Goal: Use online tool/utility: Use online tool/utility

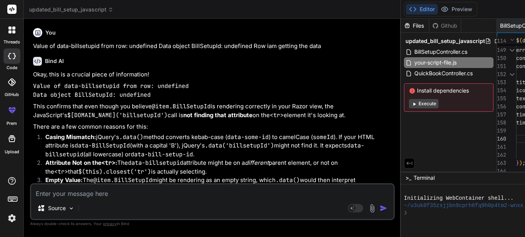
scroll to position [11901, 0]
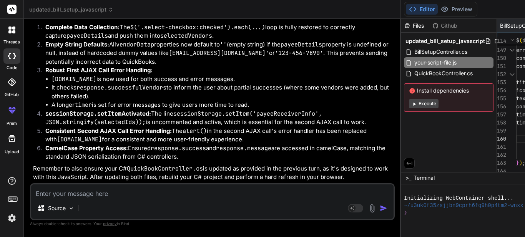
type textarea "$(document).ready(function () { $('#btnCreateVendorInQuickBooks').on('click', f…"
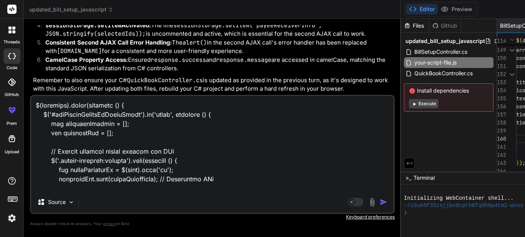
scroll to position [1552, 0]
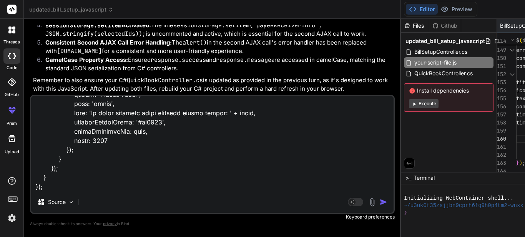
type textarea "x"
type textarea "$(document).ready(function () { $('#btnCreateVendorInQuickBooks').on('click', f…"
type textarea "x"
type textarea "$(document).ready(function () { $('#btnCreateVendorInQuickBooks').on('click', f…"
type textarea "x"
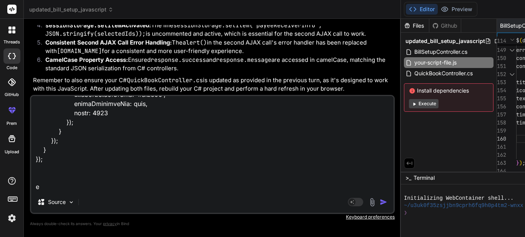
scroll to position [1570, 0]
type textarea "$(document).ready(function () { $('#btnCreateVendorInQuickBooks').on('click', f…"
type textarea "x"
type textarea "$(document).ready(function () { $('#btnCreateVendorInQuickBooks').on('click', f…"
type textarea "x"
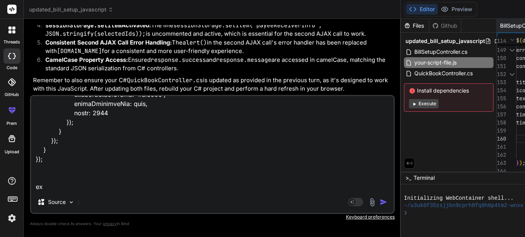
type textarea "$(document).ready(function () { $('#btnCreateVendorInQuickBooks').on('click', f…"
type textarea "x"
type textarea "$(document).ready(function () { $('#btnCreateVendorInQuickBooks').on('click', f…"
type textarea "x"
type textarea "$(document).ready(function () { $('#btnCreateVendorInQuickBooks').on('click', f…"
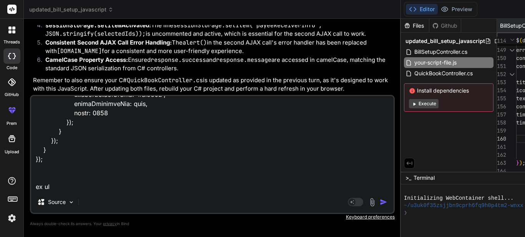
type textarea "x"
type textarea "$(document).ready(function () { $('#btnCreateVendorInQuickBooks').on('click', f…"
type textarea "x"
type textarea "$(document).ready(function () { $('#btnCreateVendorInQuickBooks').on('click', f…"
type textarea "x"
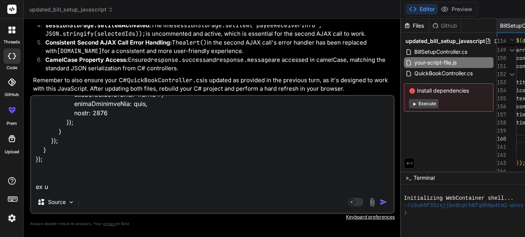
type textarea "$(document).ready(function () { $('#btnCreateVendorInQuickBooks').on('click', f…"
type textarea "x"
type textarea "$(document).ready(function () { $('#btnCreateVendorInQuickBooks').on('click', f…"
type textarea "x"
type textarea "$(document).ready(function () { $('#btnCreateVendorInQuickBooks').on('click', f…"
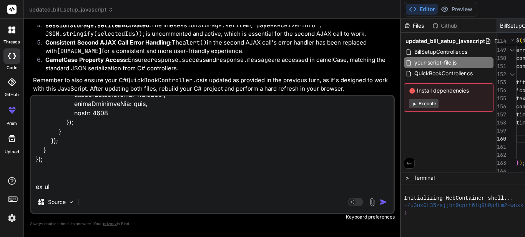
type textarea "x"
type textarea "$(document).ready(function () { $('#btnCreateVendorInQuickBooks').on('click', f…"
type textarea "x"
type textarea "$(document).ready(function () { $('#btnCreateVendorInQuickBooks').on('click', f…"
type textarea "x"
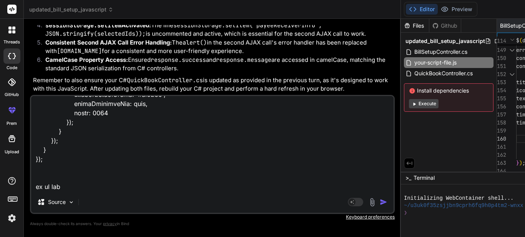
type textarea "$(document).ready(function () { $('#btnCreateVendorInQuickBooks').on('click', f…"
type textarea "x"
type textarea "$(document).ready(function () { $('#btnCreateVendorInQuickBooks').on('click', f…"
type textarea "x"
type textarea "$(document).ready(function () { $('#btnCreateVendorInQuickBooks').on('click', f…"
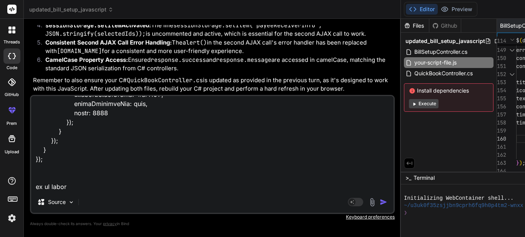
type textarea "x"
type textarea "$(document).ready(function () { $('#btnCreateVendorInQuickBooks').on('click', f…"
type textarea "x"
type textarea "$(document).ready(function () { $('#btnCreateVendorInQuickBooks').on('click', f…"
type textarea "x"
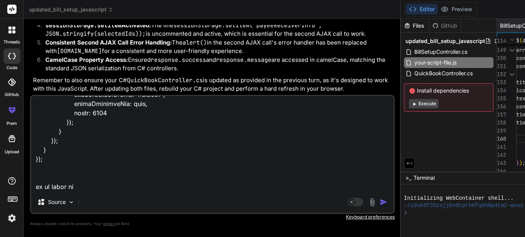
type textarea "$(document).ready(function () { $('#btnCreateVendorInQuickBooks').on('click', f…"
type textarea "x"
type textarea "$(document).ready(function () { $('#btnCreateVendorInQuickBooks').on('click', f…"
type textarea "x"
type textarea "$(document).ready(function () { $('#btnCreateVendorInQuickBooks').on('click', f…"
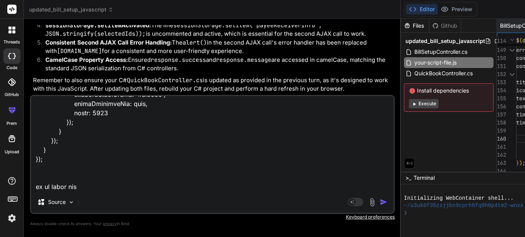
type textarea "x"
type textarea "$(document).ready(function () { $('#btnCreateVendorInQuickBooks').on('click', f…"
type textarea "x"
type textarea "$(document).ready(function () { $('#btnCreateVendorInQuickBooks').on('click', f…"
type textarea "x"
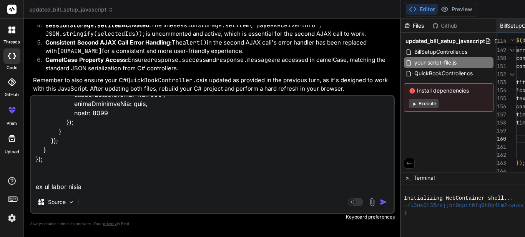
type textarea "$(document).ready(function () { $('#btnCreateVendorInQuickBooks').on('click', f…"
type textarea "x"
type textarea "$(document).ready(function () { $('#btnCreateVendorInQuickBooks').on('click', f…"
type textarea "x"
type textarea "$(document).ready(function () { $('#btnCreateVendorInQuickBooks').on('click', f…"
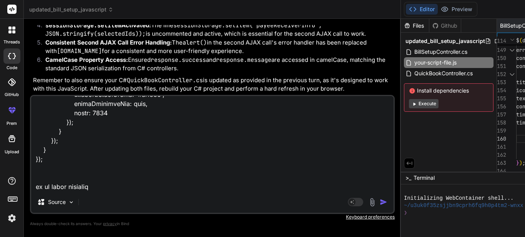
type textarea "x"
type textarea "$(document).ready(function () { $('#btnCreateVendorInQuickBooks').on('click', f…"
type textarea "x"
type textarea "$(document).ready(function () { $('#btnCreateVendorInQuickBooks').on('click', f…"
type textarea "x"
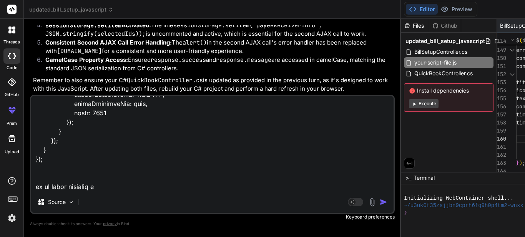
type textarea "$(document).ready(function () { $('#btnCreateVendorInQuickBooks').on('click', f…"
type textarea "x"
type textarea "$(document).ready(function () { $('#btnCreateVendorInQuickBooks').on('click', f…"
type textarea "x"
type textarea "$(document).ready(function () { $('#btnCreateVendorInQuickBooks').on('click', f…"
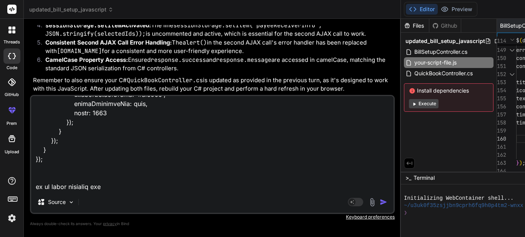
type textarea "x"
type textarea "$(document).ready(function () { $('#btnCreateVendorInQuickBooks').on('click', f…"
type textarea "x"
type textarea "$(document).ready(function () { $('#btnCreateVendorInQuickBooks').on('click', f…"
type textarea "x"
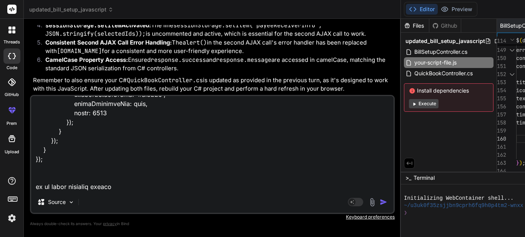
type textarea "$(document).ready(function () { $('#btnCreateVendorInQuickBooks').on('click', f…"
type textarea "x"
type textarea "$(document).ready(function () { $('#btnCreateVendorInQuickBooks').on('click', f…"
type textarea "x"
type textarea "$(document).ready(function () { $('#btnCreateVendorInQuickBooks').on('click', f…"
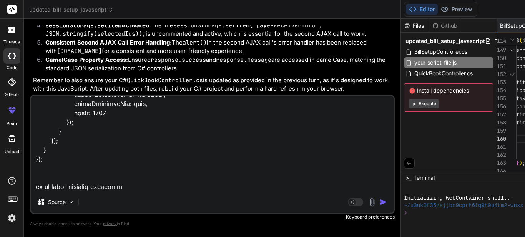
type textarea "x"
type textarea "$(document).ready(function () { $('#btnCreateVendorInQuickBooks').on('click', f…"
type textarea "x"
type textarea "$(document).ready(function () { $('#btnCreateVendorInQuickBooks').on('click', f…"
type textarea "x"
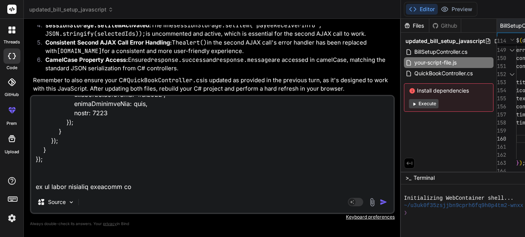
type textarea "$(document).ready(function () { $('#btnCreateVendorInQuickBooks').on('click', f…"
type textarea "x"
type textarea "$(document).ready(function () { $('#btnCreateVendorInQuickBooks').on('click', f…"
type textarea "x"
type textarea "$(document).ready(function () { $('#btnCreateVendorInQuickBooks').on('click', f…"
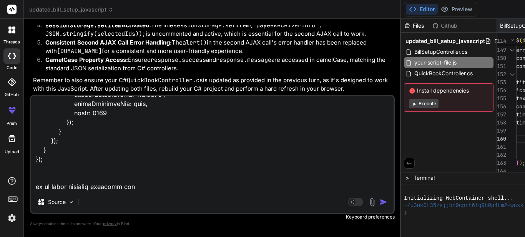
type textarea "x"
type textarea "$(document).ready(function () { $('#btnCreateVendorInQuickBooks').on('click', f…"
type textarea "x"
type textarea "$(document).ready(function () { $('#btnCreateVendorInQuickBooks').on('click', f…"
type textarea "x"
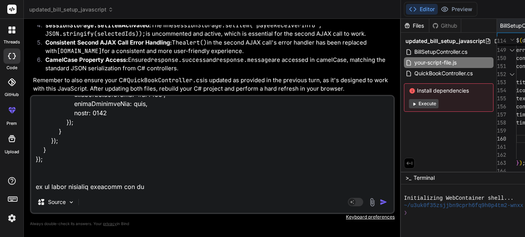
type textarea "$(document).ready(function () { $('#btnCreateVendorInQuickBooks').on('click', f…"
type textarea "x"
type textarea "$(document).ready(function () { $('#btnCreateVendorInQuickBooks').on('click', f…"
type textarea "x"
type textarea "$(document).ready(function () { $('#btnCreateVendorInQuickBooks').on('click', f…"
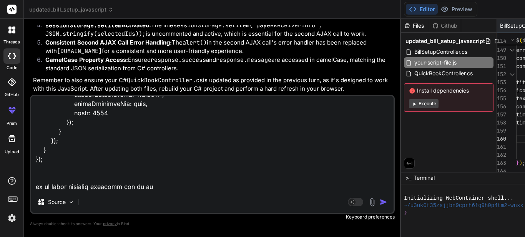
type textarea "x"
type textarea "$(document).ready(function () { $('#btnCreateVendorInQuickBooks').on('click', f…"
type textarea "x"
type textarea "$(document).ready(function () { $('#btnCreateVendorInQuickBooks').on('click', f…"
type textarea "x"
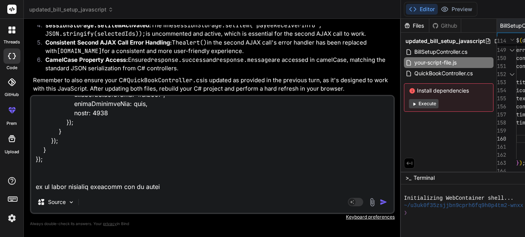
type textarea "$(document).ready(function () { $('#btnCreateVendorInQuickBooks').on('click', f…"
type textarea "x"
type textarea "$(document).ready(function () { $('#btnCreateVendorInQuickBooks').on('click', f…"
type textarea "x"
type textarea "$(document).ready(function () { $('#btnCreateVendorInQuickBooks').on('click', f…"
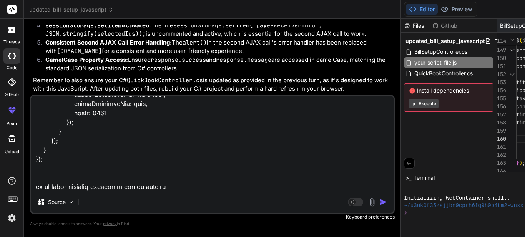
type textarea "x"
type textarea "$(document).ready(function () { $('#btnCreateVendorInQuickBooks').on('click', f…"
type textarea "x"
type textarea "$(document).ready(function () { $('#btnCreateVendorInQuickBooks').on('click', f…"
type textarea "x"
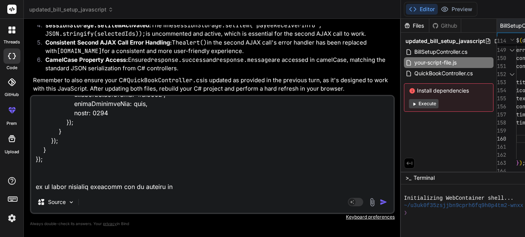
type textarea "$(document).ready(function () { $('#btnCreateVendorInQuickBooks').on('click', f…"
type textarea "x"
type textarea "$(document).ready(function () { $('#btnCreateVendorInQuickBooks').on('click', f…"
type textarea "x"
type textarea "$(document).ready(function () { $('#btnCreateVendorInQuickBooks').on('click', f…"
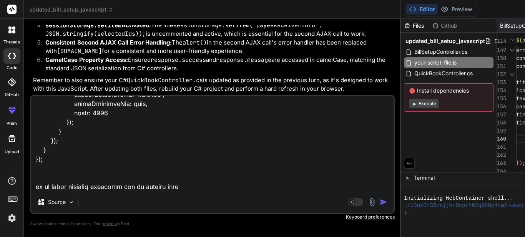
type textarea "x"
type textarea "$(document).ready(function () { $('#btnCreateVendorInQuickBooks').on('click', f…"
type textarea "x"
type textarea "$(document).ready(function () { $('#btnCreateVendorInQuickBooks').on('click', f…"
type textarea "x"
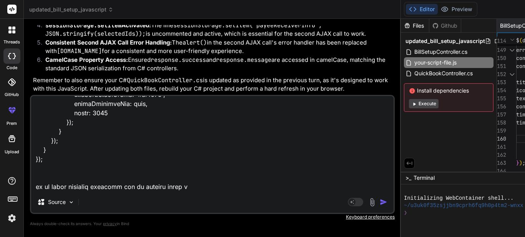
type textarea "$(document).ready(function () { $('#btnCreateVendorInQuickBooks').on('click', f…"
type textarea "x"
type textarea "$(document).ready(function () { $('#btnCreateVendorInQuickBooks').on('click', f…"
type textarea "x"
type textarea "$(document).ready(function () { $('#btnCreateVendorInQuickBooks').on('click', f…"
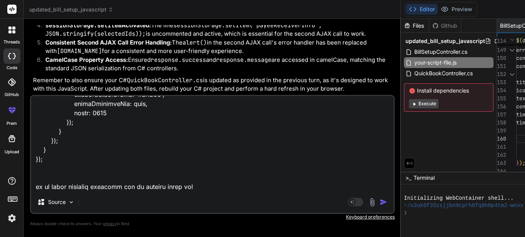
type textarea "x"
type textarea "$(document).ready(function () { $('#btnCreateVendorInQuickBooks').on('click', f…"
type textarea "x"
type textarea "$(document).ready(function () { $('#btnCreateVendorInQuickBooks').on('click', f…"
type textarea "x"
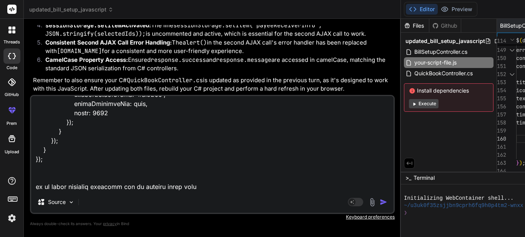
type textarea "$(document).ready(function () { $('#btnCreateVendorInQuickBooks').on('click', f…"
type textarea "x"
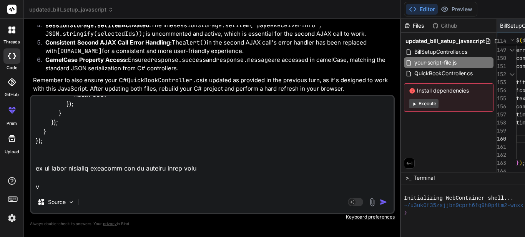
scroll to position [1587, 0]
type textarea "$(document).ready(function () { $('#btnCreateVendorInQuickBooks').on('click', f…"
type textarea "x"
type textarea "$(document).ready(function () { $('#btnCreateVendorInQuickBooks').on('click', f…"
type textarea "x"
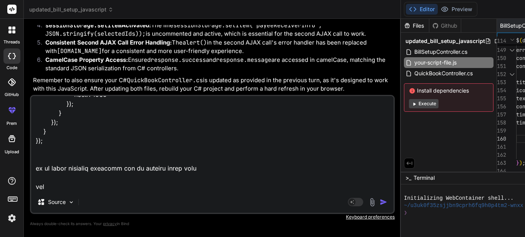
type textarea "$(document).ready(function () { $('#btnCreateVendorInQuickBooks').on('click', f…"
type textarea "x"
type textarea "$(document).ready(function () { $('#btnCreateVendorInQuickBooks').on('click', f…"
type textarea "x"
type textarea "$(document).ready(function () { $('#btnCreateVendorInQuickBooks').on('click', f…"
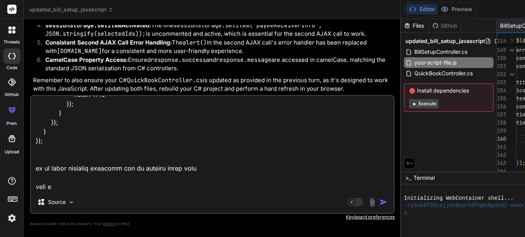
type textarea "x"
type textarea "$(document).ready(function () { $('#btnCreateVendorInQuickBooks').on('click', f…"
type textarea "x"
type textarea "$(document).ready(function () { $('#btnCreateVendorInQuickBooks').on('click', f…"
type textarea "x"
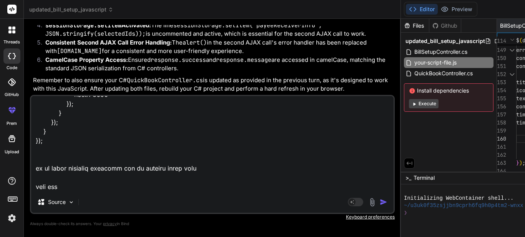
type textarea "$(document).ready(function () { $('#btnCreateVendorInQuickBooks').on('click', f…"
type textarea "x"
type textarea "$(document).ready(function () { $('#btnCreateVendorInQuickBooks').on('click', f…"
type textarea "x"
type textarea "$(document).ready(function () { $('#btnCreateVendorInQuickBooks').on('click', f…"
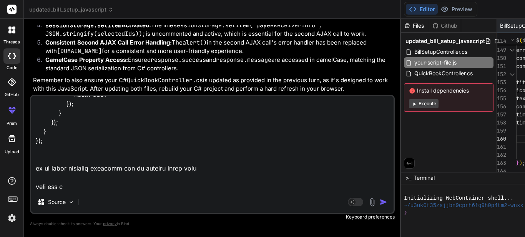
type textarea "x"
type textarea "$(document).ready(function () { $('#btnCreateVendorInQuickBooks').on('click', f…"
type textarea "x"
type textarea "$(document).ready(function () { $('#btnCreateVendorInQuickBooks').on('click', f…"
type textarea "x"
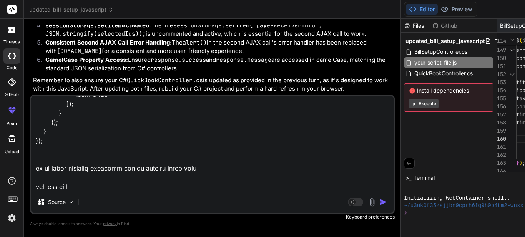
type textarea "$(document).ready(function () { $('#btnCreateVendorInQuickBooks').on('click', f…"
type textarea "x"
type textarea "$(document).ready(function () { $('#btnCreateVendorInQuickBooks').on('click', f…"
type textarea "x"
type textarea "$(document).ready(function () { $('#btnCreateVendorInQuickBooks').on('click', f…"
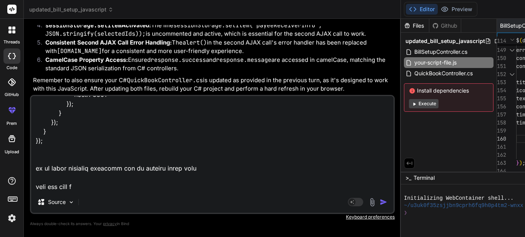
type textarea "x"
type textarea "$(document).ready(function () { $('#btnCreateVendorInQuickBooks').on('click', f…"
type textarea "x"
type textarea "$(document).ready(function () { $('#btnCreateVendorInQuickBooks').on('click', f…"
type textarea "x"
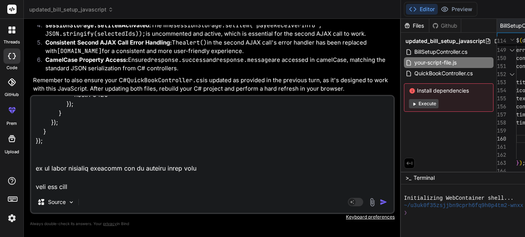
type textarea "$(document).ready(function () { $('#btnCreateVendorInQuickBooks').on('click', f…"
type textarea "x"
type textarea "$(document).ready(function () { $('#btnCreateVendorInQuickBooks').on('click', f…"
type textarea "x"
type textarea "$(document).ready(function () { $('#btnCreateVendorInQuickBooks').on('click', f…"
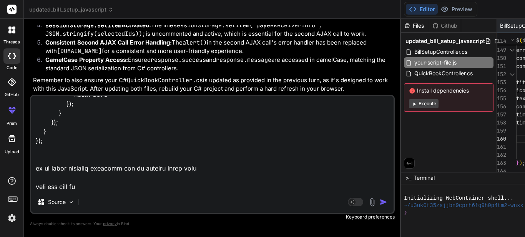
type textarea "x"
type textarea "$(document).ready(function () { $('#btnCreateVendorInQuickBooks').on('click', f…"
type textarea "x"
type textarea "$(document).ready(function () { $('#btnCreateVendorInQuickBooks').on('click', f…"
type textarea "x"
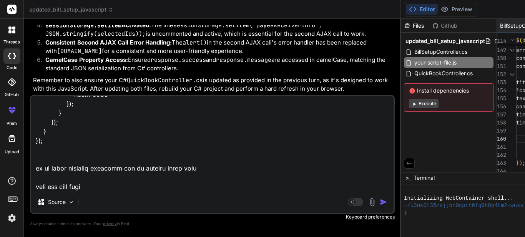
type textarea "$(document).ready(function () { $('#btnCreateVendorInQuickBooks').on('click', f…"
type textarea "x"
type textarea "$(document).ready(function () { $('#btnCreateVendorInQuickBooks').on('click', f…"
type textarea "x"
type textarea "$(document).ready(function () { $('#btnCreateVendorInQuickBooks').on('click', f…"
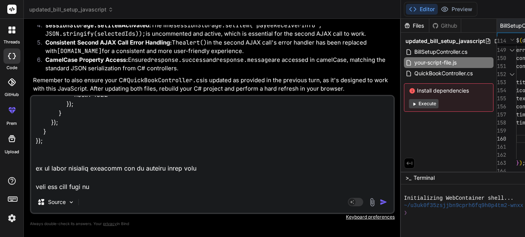
type textarea "x"
type textarea "$(document).ready(function () { $('#btnCreateVendorInQuickBooks').on('click', f…"
type textarea "x"
type textarea "$(document).ready(function () { $('#btnCreateVendorInQuickBooks').on('click', f…"
type textarea "x"
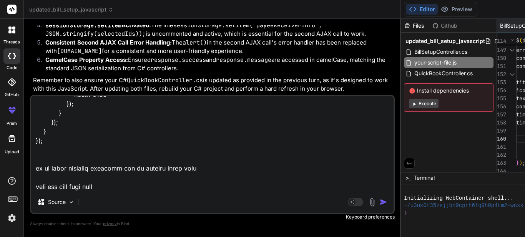
type textarea "$(document).ready(function () { $('#btnCreateVendorInQuickBooks').on('click', f…"
type textarea "x"
type textarea "$(document).ready(function () { $('#btnCreateVendorInQuickBooks').on('click', f…"
type textarea "x"
type textarea "$(document).ready(function () { $('#btnCreateVendorInQuickBooks').on('click', f…"
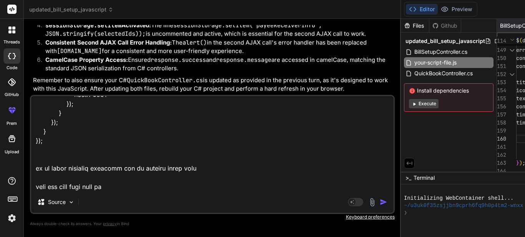
type textarea "x"
type textarea "$(document).ready(function () { $('#btnCreateVendorInQuickBooks').on('click', f…"
type textarea "x"
type textarea "$(document).ready(function () { $('#btnCreateVendorInQuickBooks').on('click', f…"
type textarea "x"
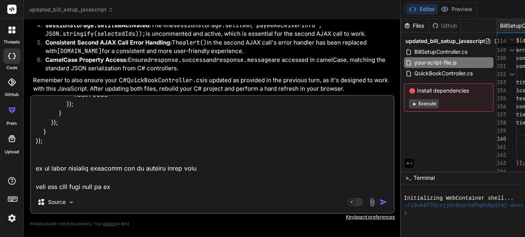
type textarea "$(document).ready(function () { $('#btnCreateVendorInQuickBooks').on('click', f…"
type textarea "x"
type textarea "$(document).ready(function () { $('#btnCreateVendorInQuickBooks').on('click', f…"
type textarea "x"
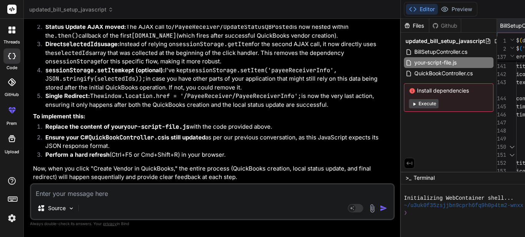
scroll to position [12881, 0]
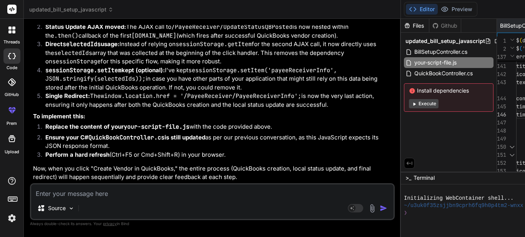
click at [139, 192] on textarea at bounding box center [212, 191] width 363 height 13
paste textarea "$(document).ready(function () { $('#btnCreateVendorInQuickBooks').on('click', f…"
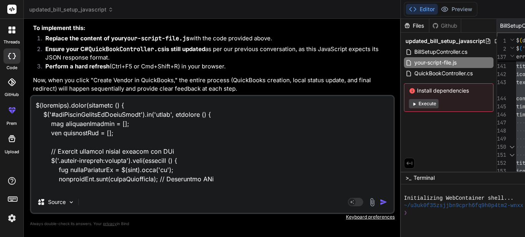
scroll to position [1016, 0]
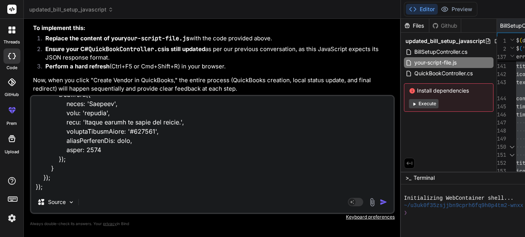
paste textarea "//here i wantt to show loader functionlity like please wait a minute to add in …"
click at [380, 202] on img "button" at bounding box center [384, 202] width 8 height 8
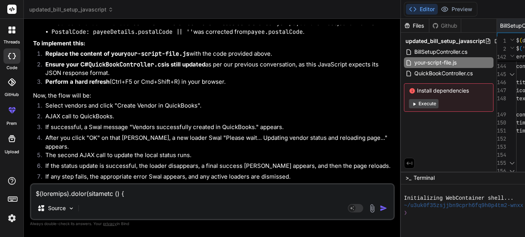
scroll to position [14075, 0]
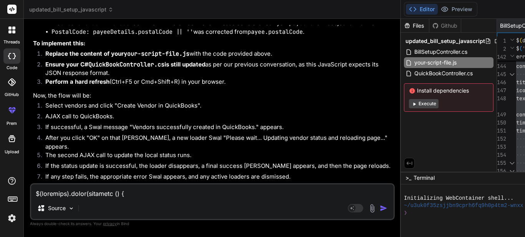
click at [105, 193] on textarea at bounding box center [212, 191] width 363 height 13
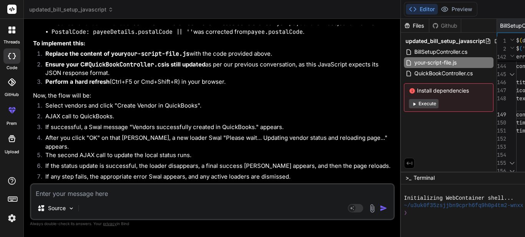
click at [58, 193] on textarea at bounding box center [212, 191] width 363 height 13
paste textarea "$(document).ready(function () { $('#btnCreateVendorInQuickBooks').on('click', f…"
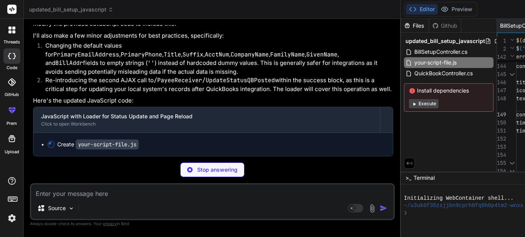
scroll to position [14623, 0]
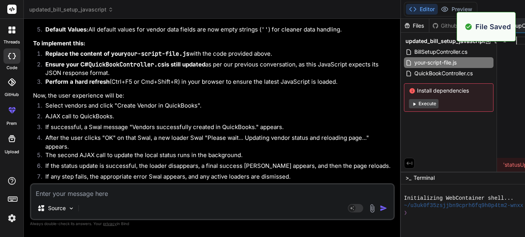
drag, startPoint x: 429, startPoint y: 135, endPoint x: 417, endPoint y: 143, distance: 15.3
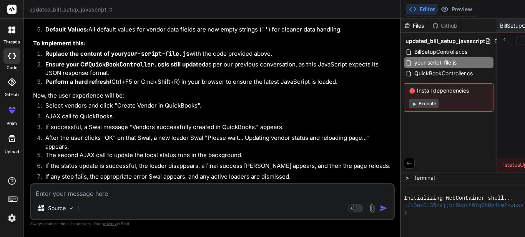
click at [110, 191] on textarea at bounding box center [212, 191] width 363 height 13
click at [104, 195] on textarea at bounding box center [212, 191] width 363 height 13
paste textarea "$(document).ready(function () { $('#btnCreateVendorInQuickBooks').on('click', f…"
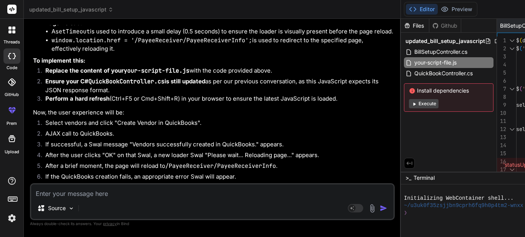
scroll to position [15771, 0]
